Goal: Task Accomplishment & Management: Use online tool/utility

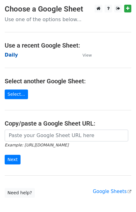
click at [10, 57] on strong "Daily" at bounding box center [11, 55] width 13 height 6
click at [10, 53] on strong "Daily" at bounding box center [11, 55] width 13 height 6
click at [9, 55] on strong "Daily" at bounding box center [11, 55] width 13 height 6
click at [11, 58] on strong "Daily" at bounding box center [11, 55] width 13 height 6
click at [11, 55] on strong "Daily" at bounding box center [11, 55] width 13 height 6
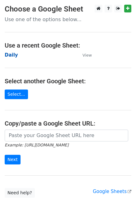
click at [11, 55] on strong "Daily" at bounding box center [11, 55] width 13 height 6
click at [13, 55] on strong "Daily" at bounding box center [11, 55] width 13 height 6
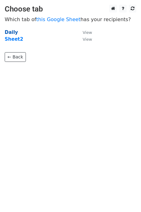
click at [15, 33] on strong "Daily" at bounding box center [11, 33] width 13 height 6
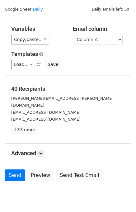
scroll to position [29, 0]
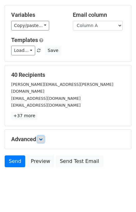
click at [41, 137] on icon at bounding box center [41, 139] width 4 height 4
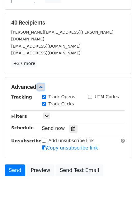
scroll to position [81, 0]
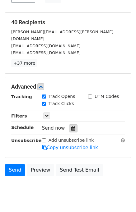
click at [71, 126] on icon at bounding box center [73, 128] width 4 height 4
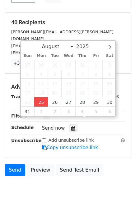
type input "2025-08-25 12:54"
type input "54"
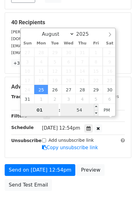
type input "01"
type input "2025-08-25 13:54"
click at [88, 110] on input "54" at bounding box center [79, 110] width 38 height 12
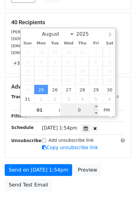
type input "00"
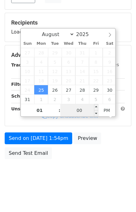
scroll to position [79, 0]
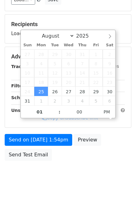
type input "2025-08-25 13:00"
click at [119, 165] on body "New Campaign Daily emails left: 50 Google Sheet: Daily Variables Copy/paste... …" at bounding box center [68, 56] width 136 height 263
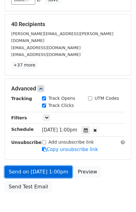
click at [43, 166] on link "Send on Aug 25 at 1:00pm" at bounding box center [38, 172] width 67 height 12
click at [42, 166] on link "Send on Aug 25 at 1:00pm" at bounding box center [38, 172] width 67 height 12
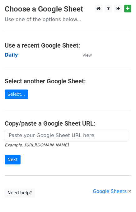
click at [10, 55] on strong "Daily" at bounding box center [11, 55] width 13 height 6
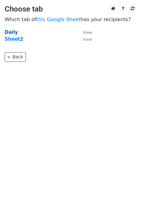
click at [9, 30] on strong "Daily" at bounding box center [11, 33] width 13 height 6
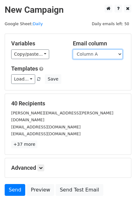
drag, startPoint x: 93, startPoint y: 54, endPoint x: 94, endPoint y: 58, distance: 3.4
click at [93, 54] on select "Column A Column B Column C" at bounding box center [98, 54] width 50 height 10
select select "Column B"
click at [73, 49] on select "Column A Column B Column C" at bounding box center [98, 54] width 50 height 10
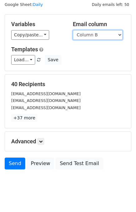
scroll to position [29, 0]
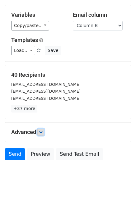
click at [43, 132] on icon at bounding box center [41, 132] width 4 height 4
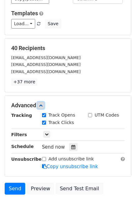
scroll to position [84, 0]
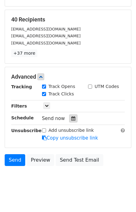
click at [71, 117] on icon at bounding box center [73, 118] width 4 height 4
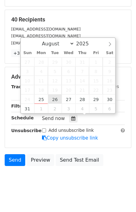
type input "2025-08-26 12:00"
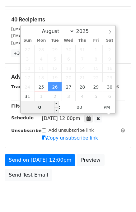
type input "02"
type input "2025-08-26 14:00"
click at [117, 164] on div "Send on Aug 26 at 12:00pm Preview Send Test Email" at bounding box center [68, 169] width 136 height 30
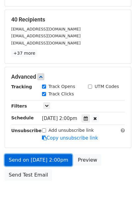
click at [37, 160] on link "Send on Aug 26 at 2:00pm" at bounding box center [38, 160] width 67 height 12
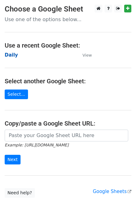
click at [12, 54] on strong "Daily" at bounding box center [11, 55] width 13 height 6
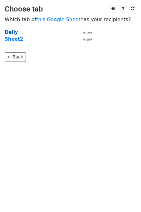
click at [7, 33] on strong "Daily" at bounding box center [11, 33] width 13 height 6
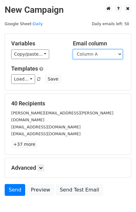
click at [99, 56] on select "Column A Column B Column C" at bounding box center [98, 54] width 50 height 10
select select "Column C"
click at [73, 49] on select "Column A Column B Column C" at bounding box center [98, 54] width 50 height 10
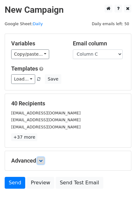
click at [43, 161] on icon at bounding box center [41, 161] width 4 height 4
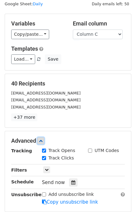
scroll to position [31, 0]
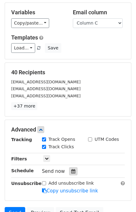
click at [71, 168] on div at bounding box center [73, 171] width 8 height 8
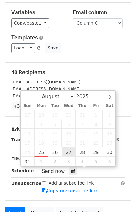
type input "2025-08-27 12:00"
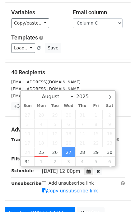
scroll to position [0, 0]
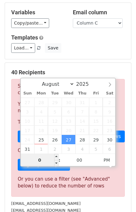
type input "03"
type input "2025-08-27 15:00"
click at [92, 211] on div "info@camperrentaliceland.com" at bounding box center [68, 210] width 123 height 7
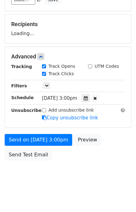
scroll to position [104, 0]
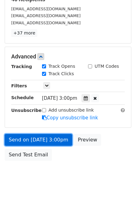
click at [34, 140] on link "Send on Aug 27 at 3:00pm" at bounding box center [38, 140] width 67 height 12
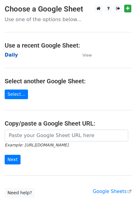
click at [9, 53] on strong "Daily" at bounding box center [11, 55] width 13 height 6
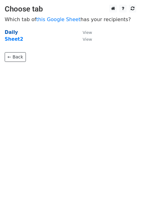
click at [8, 34] on strong "Daily" at bounding box center [11, 33] width 13 height 6
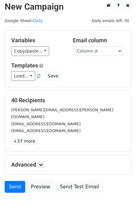
scroll to position [4, 0]
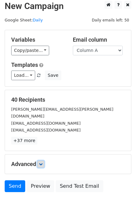
click at [41, 162] on icon at bounding box center [41, 164] width 4 height 4
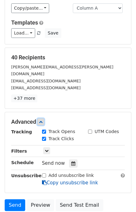
scroll to position [89, 0]
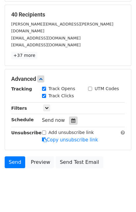
click at [72, 117] on div at bounding box center [73, 121] width 8 height 8
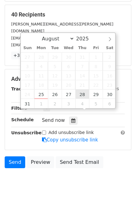
type input "2025-08-28 12:00"
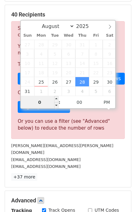
type input "04"
type input "2025-08-28 16:00"
click at [82, 163] on div "welcome@houseofcapsgroup.com" at bounding box center [68, 166] width 123 height 7
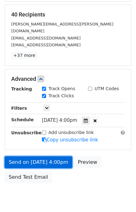
click at [33, 156] on link "Send on Aug 28 at 4:00pm" at bounding box center [38, 162] width 67 height 12
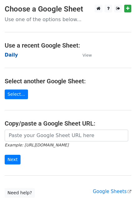
click at [8, 58] on strong "Daily" at bounding box center [11, 55] width 13 height 6
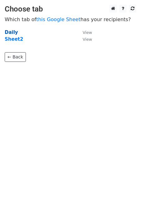
click at [11, 33] on strong "Daily" at bounding box center [11, 33] width 13 height 6
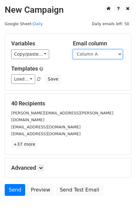
click at [106, 51] on select "Column A Column B Column C" at bounding box center [98, 54] width 50 height 10
select select "Column B"
click at [73, 49] on select "Column A Column B Column C" at bounding box center [98, 54] width 50 height 10
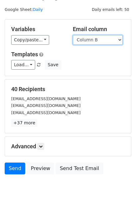
scroll to position [29, 0]
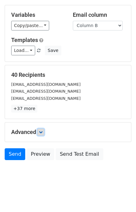
click at [41, 134] on link at bounding box center [40, 132] width 7 height 7
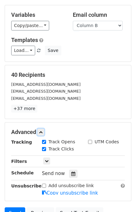
scroll to position [81, 0]
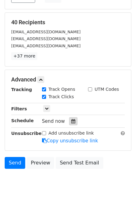
click at [73, 118] on div at bounding box center [73, 121] width 8 height 8
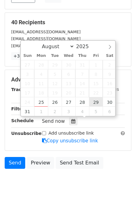
type input "2025-08-29 12:00"
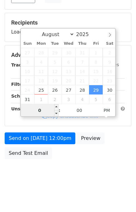
type input "05"
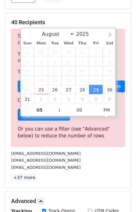
type input "2025-08-29 17:00"
click at [94, 157] on div "enquiries@roycestonecapital.com.au" at bounding box center [68, 160] width 123 height 7
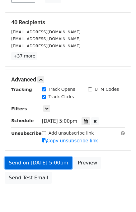
click at [45, 161] on link "Send on Aug 29 at 5:00pm" at bounding box center [38, 163] width 67 height 12
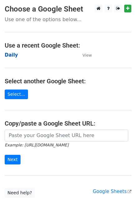
click at [11, 56] on strong "Daily" at bounding box center [11, 55] width 13 height 6
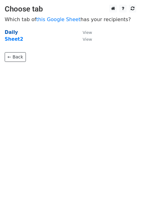
click at [10, 30] on strong "Daily" at bounding box center [11, 33] width 13 height 6
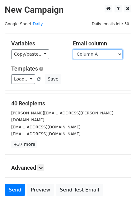
click at [104, 55] on select "Column A Column B Column C" at bounding box center [98, 54] width 50 height 10
select select "Column C"
click at [73, 49] on select "Column A Column B Column C" at bounding box center [98, 54] width 50 height 10
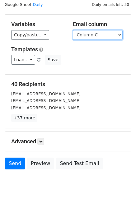
scroll to position [29, 0]
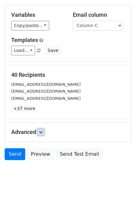
click at [41, 133] on link at bounding box center [40, 132] width 7 height 7
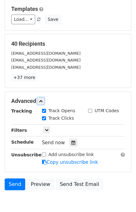
scroll to position [86, 0]
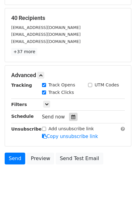
click at [72, 114] on div at bounding box center [73, 117] width 8 height 8
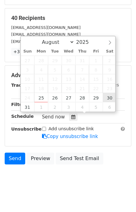
type input "[DATE] 12:00"
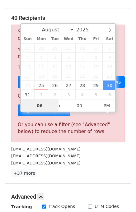
type input "06"
type input "[DATE] 18:00"
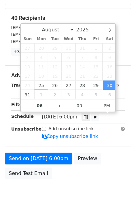
click at [113, 177] on div "Send on [DATE] 6:00pm Preview Send Test Email" at bounding box center [68, 168] width 136 height 30
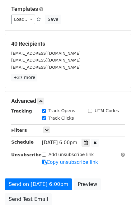
scroll to position [104, 0]
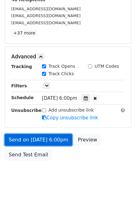
click at [36, 138] on link "Send on [DATE] 6:00pm" at bounding box center [38, 140] width 67 height 12
